Goal: Navigation & Orientation: Find specific page/section

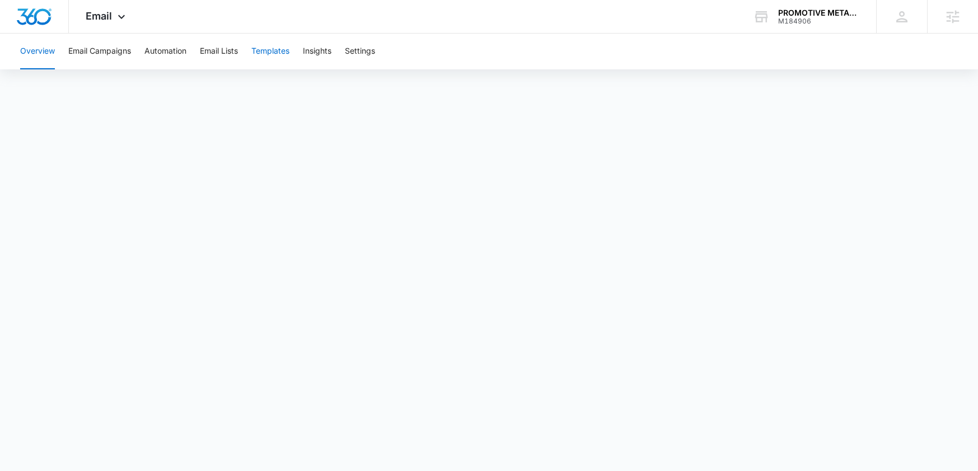
click at [284, 50] on button "Templates" at bounding box center [270, 52] width 38 height 36
click at [127, 24] on div "Email Apps Reputation Websites Forms CRM Email Social Content Ads Intelligence …" at bounding box center [107, 16] width 76 height 33
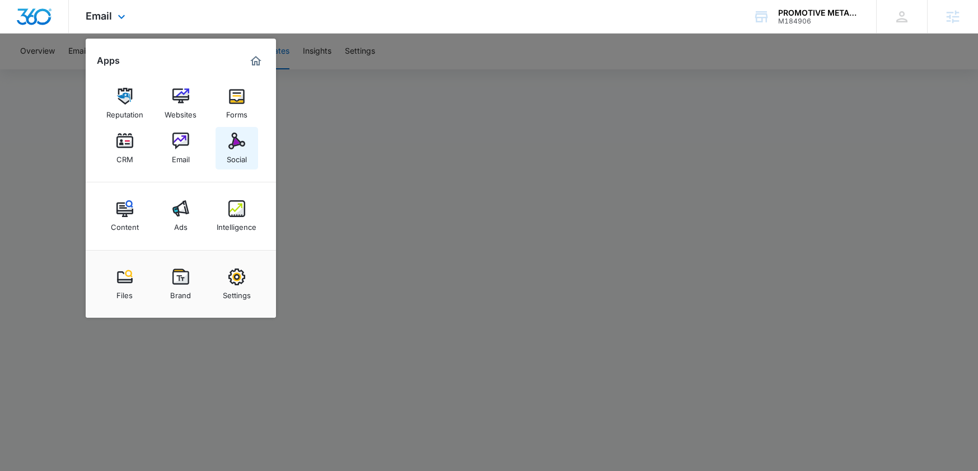
click at [248, 149] on link "Social" at bounding box center [236, 148] width 43 height 43
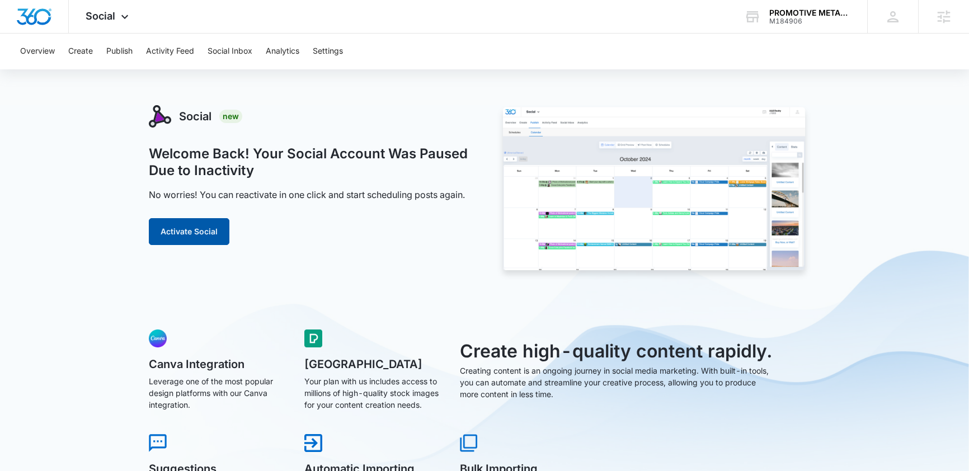
click at [175, 237] on button "Activate Social" at bounding box center [189, 231] width 81 height 27
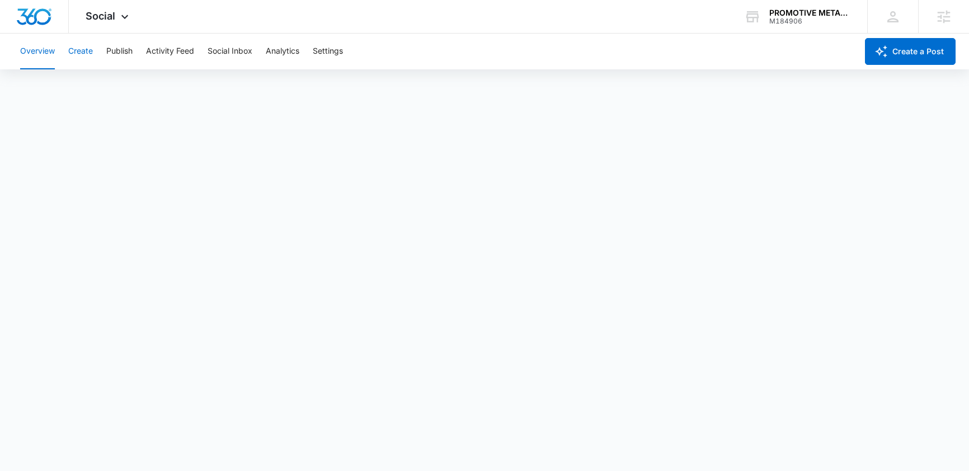
click at [87, 53] on button "Create" at bounding box center [80, 52] width 25 height 36
click at [121, 91] on button "Approvals" at bounding box center [109, 85] width 37 height 31
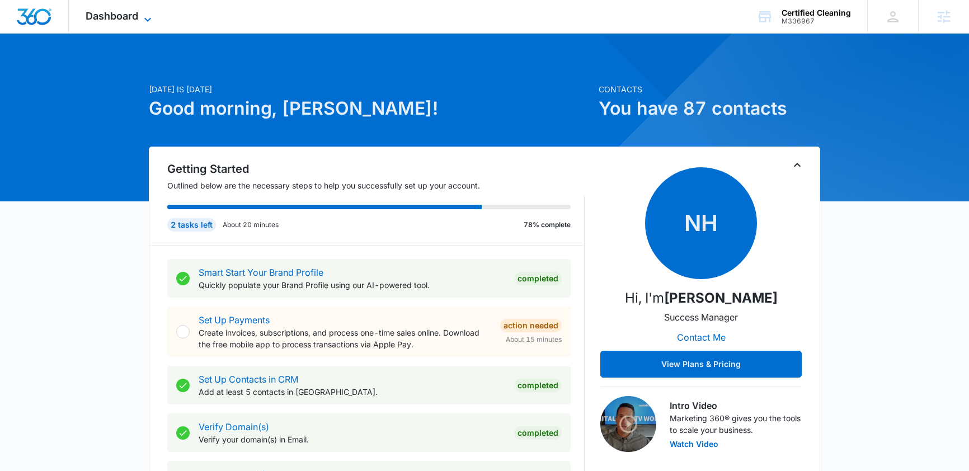
click at [143, 18] on icon at bounding box center [147, 19] width 13 height 13
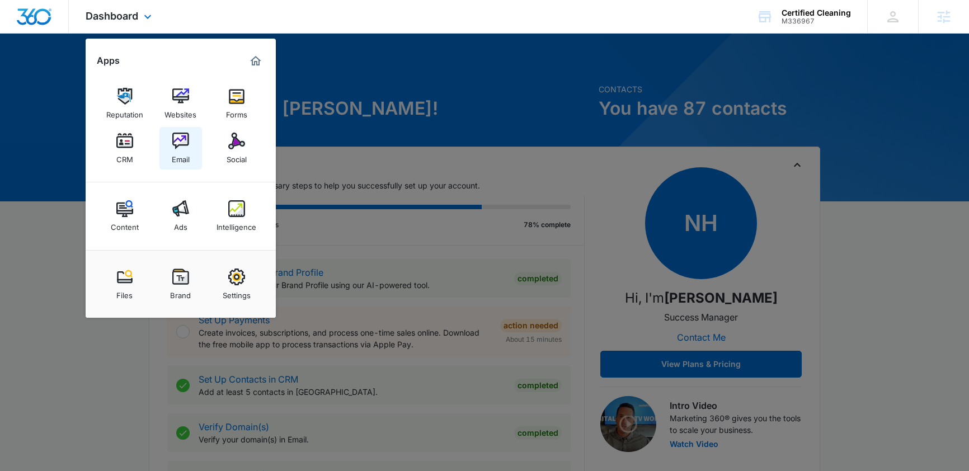
click at [185, 142] on img at bounding box center [180, 141] width 17 height 17
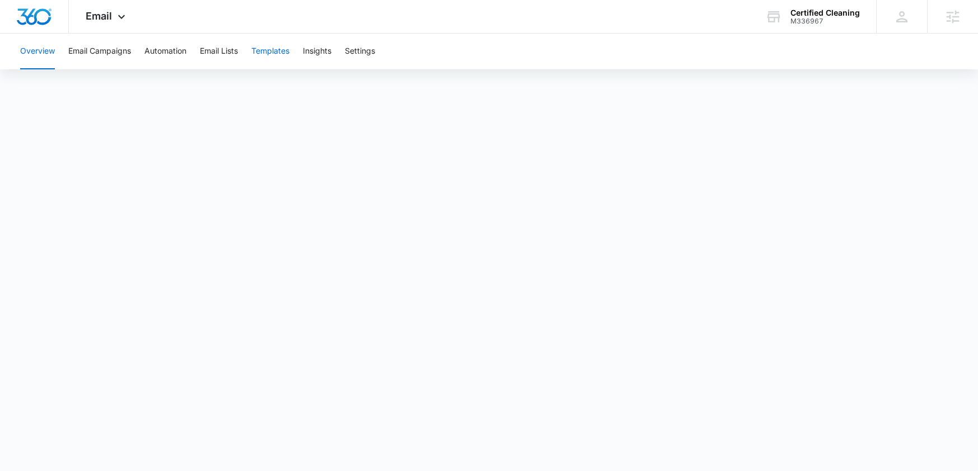
click at [278, 52] on button "Templates" at bounding box center [270, 52] width 38 height 36
click at [115, 18] on icon at bounding box center [121, 19] width 13 height 13
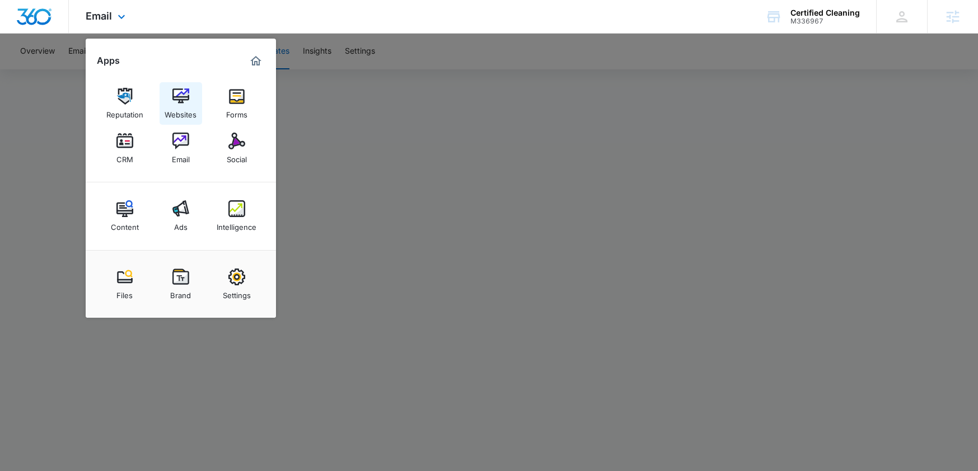
click at [180, 105] on div "Websites" at bounding box center [181, 112] width 32 height 15
